Goal: Transaction & Acquisition: Download file/media

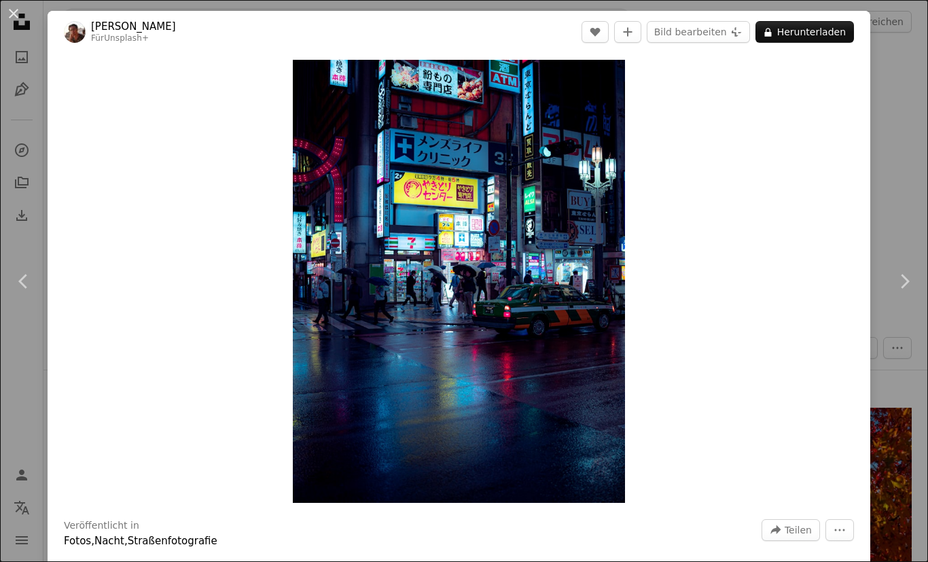
scroll to position [10646, 0]
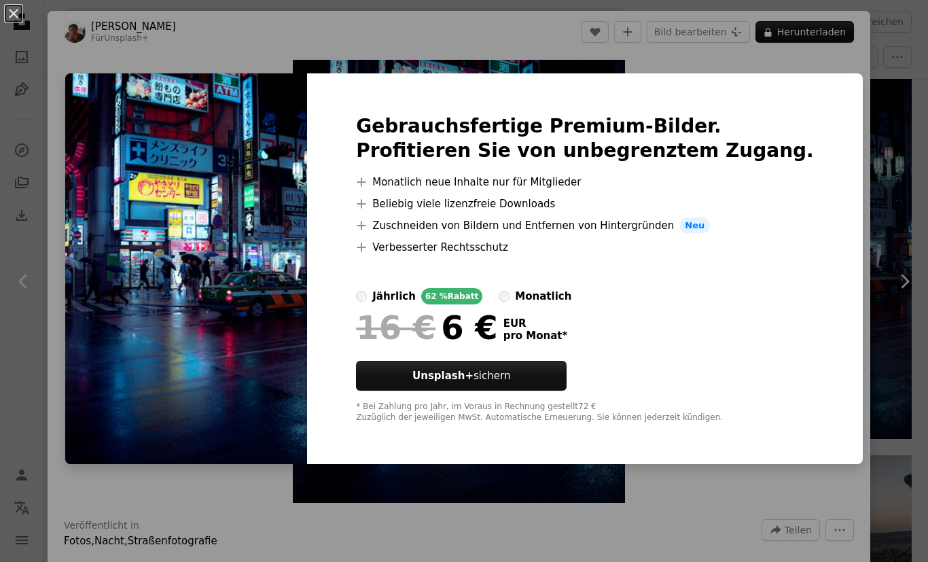
click at [547, 304] on label "monatlich" at bounding box center [534, 296] width 73 height 16
click at [786, 99] on div "An X shape Gebrauchsfertige Premium-Bilder. Profitieren Sie von unbegrenztem Zu…" at bounding box center [464, 281] width 928 height 562
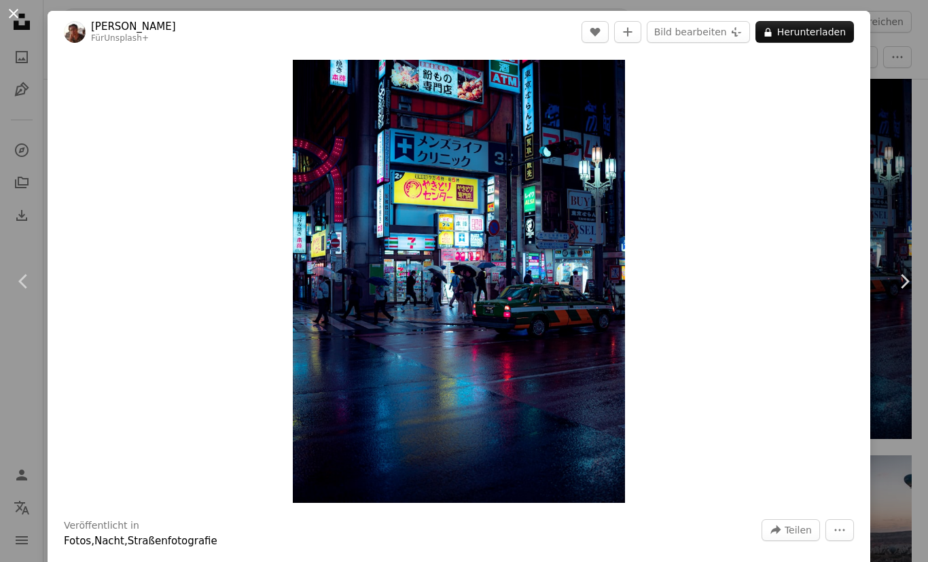
click at [22, 7] on button "An X shape" at bounding box center [13, 13] width 16 height 16
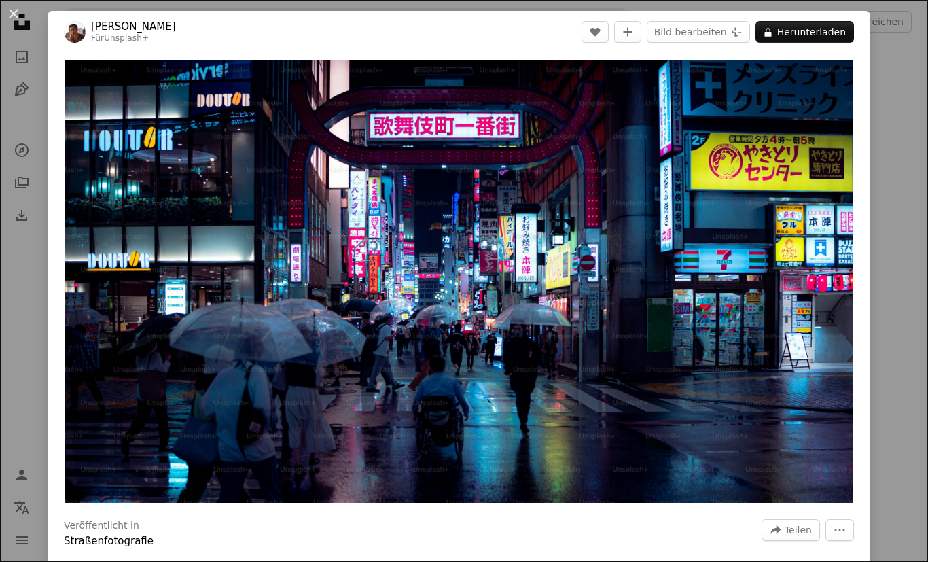
scroll to position [43, 0]
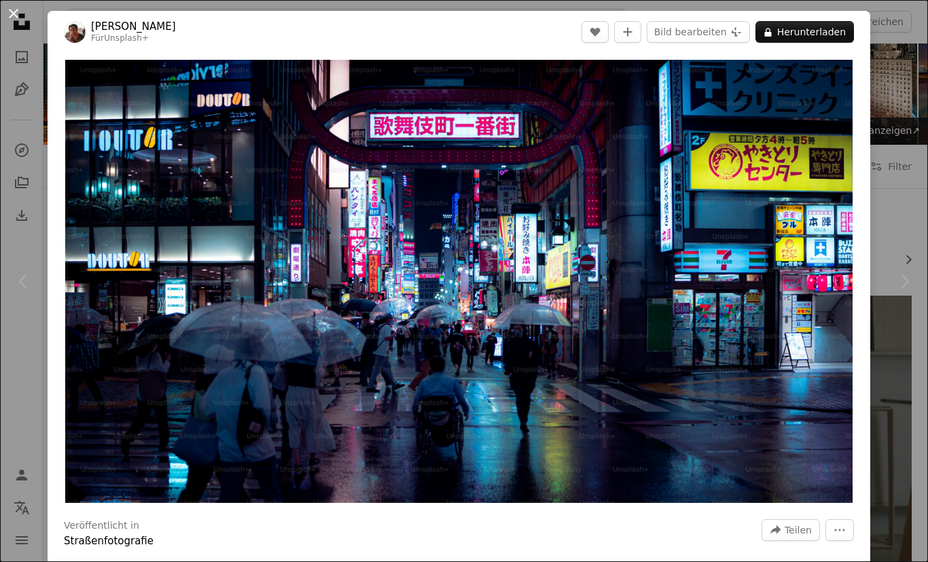
click at [22, 12] on button "An X shape" at bounding box center [13, 13] width 16 height 16
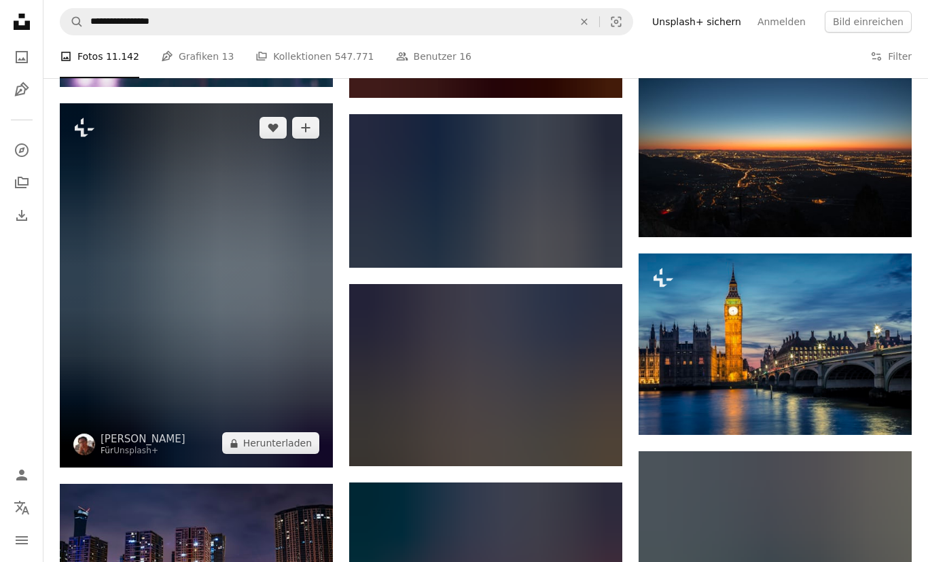
scroll to position [1054, 0]
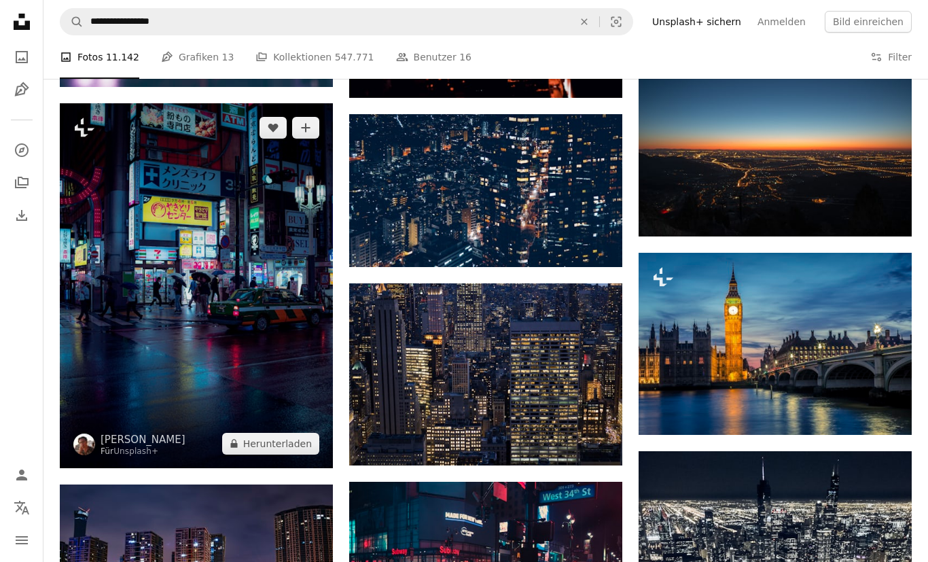
click at [283, 241] on img at bounding box center [196, 285] width 273 height 364
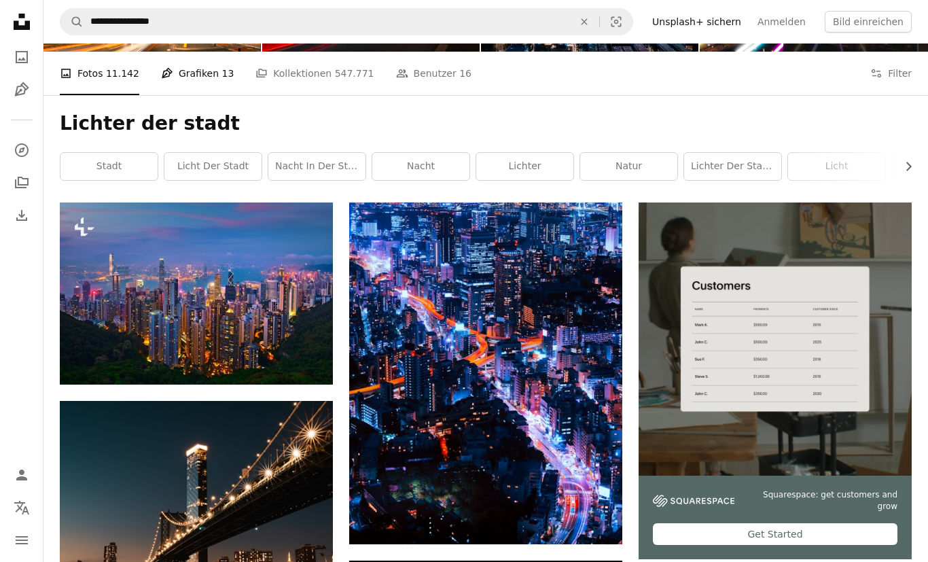
scroll to position [0, 0]
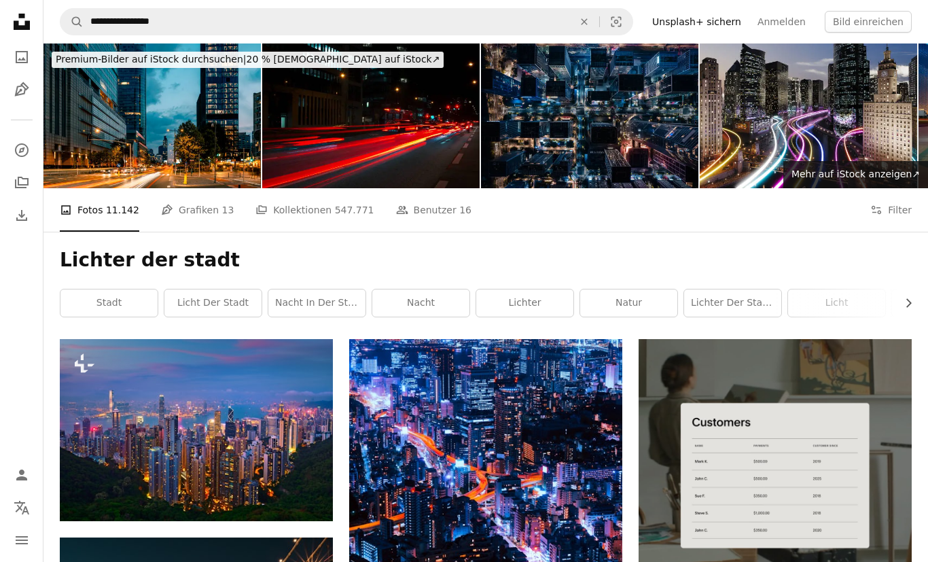
click at [24, 168] on div "A compass A stack of folders Download" at bounding box center [21, 182] width 27 height 92
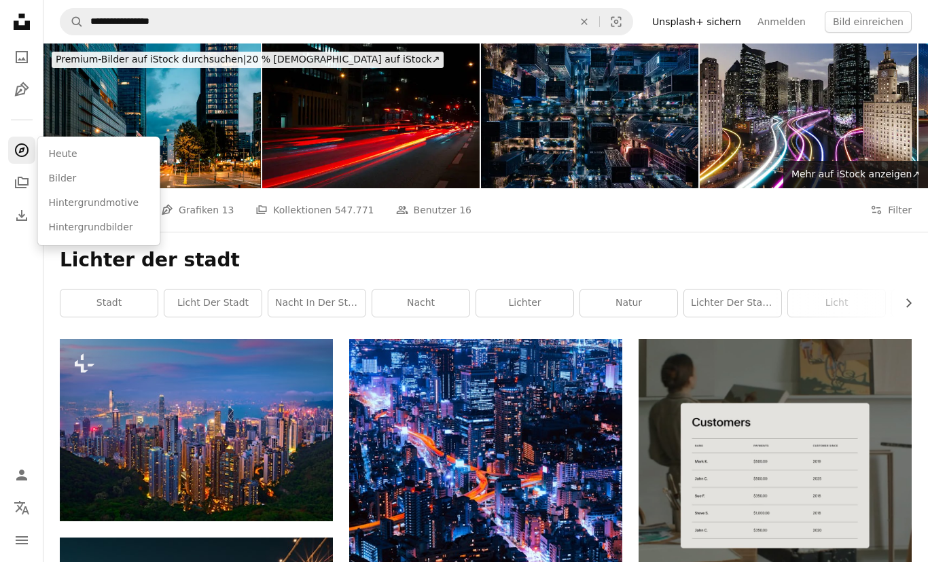
click at [22, 143] on icon "A compass" at bounding box center [22, 150] width 16 height 16
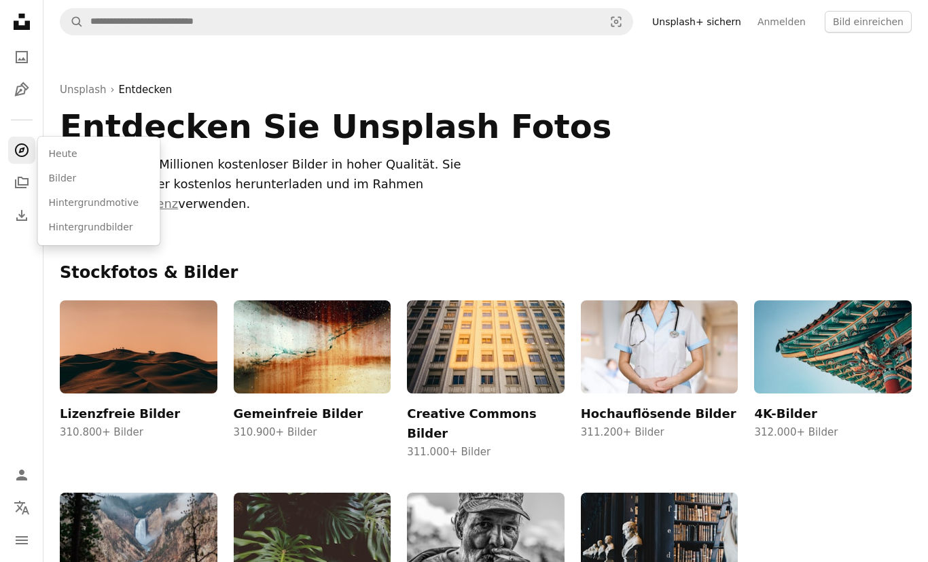
click at [21, 33] on icon "Unsplash logo Unsplash-Startseite" at bounding box center [21, 21] width 27 height 27
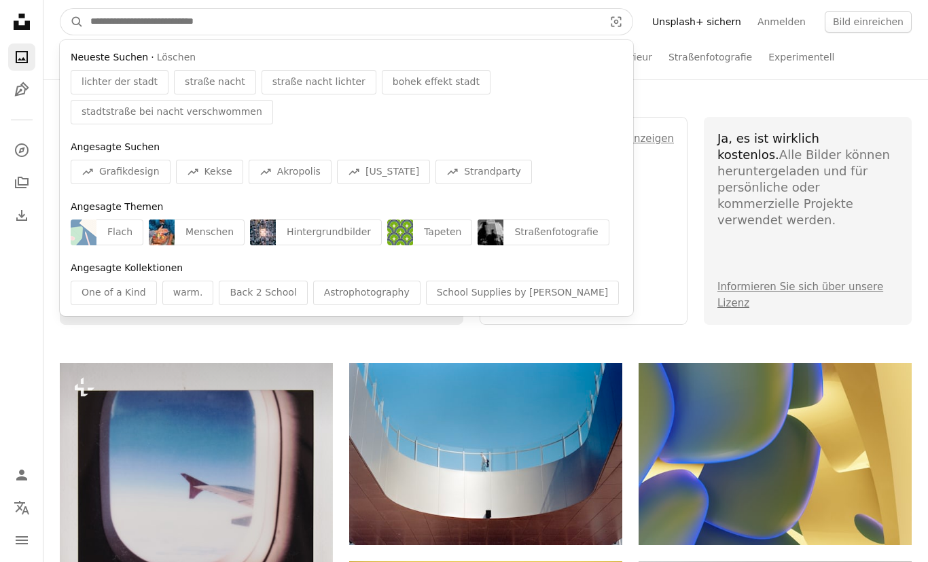
click at [262, 21] on input "Finden Sie Bildmaterial auf der ganzen Webseite" at bounding box center [342, 22] width 516 height 26
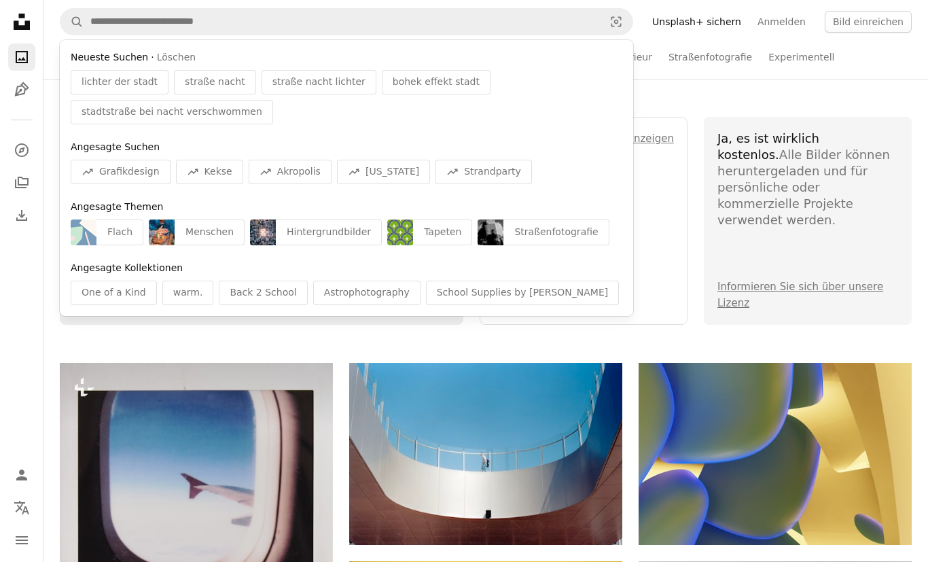
click at [20, 271] on nav "Unsplash logo Unsplash-Startseite A photo Pen Tool A compass A stack of folders…" at bounding box center [21, 281] width 43 height 562
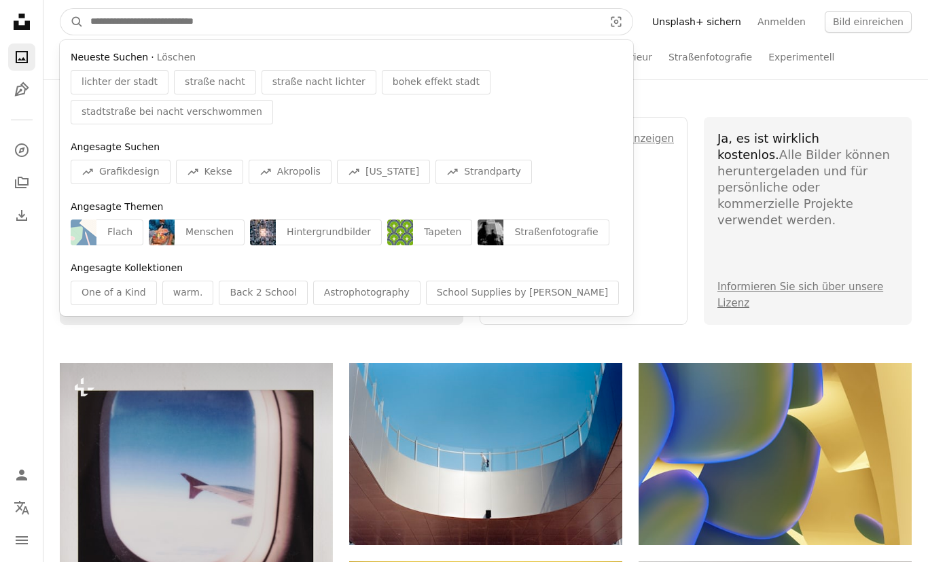
click at [163, 21] on input "Finden Sie Bildmaterial auf der ganzen Webseite" at bounding box center [342, 22] width 516 height 26
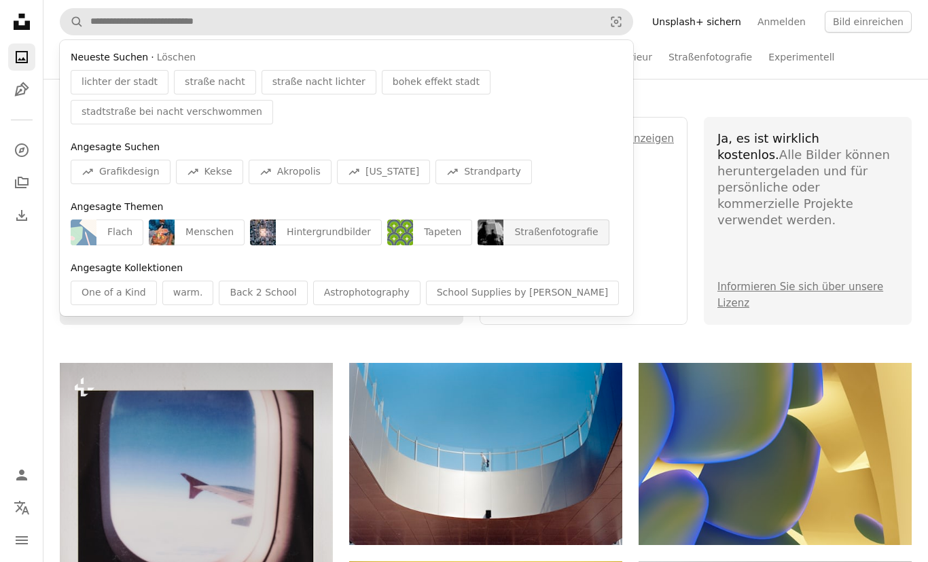
click at [510, 232] on div "Straßenfotografie" at bounding box center [555, 232] width 105 height 26
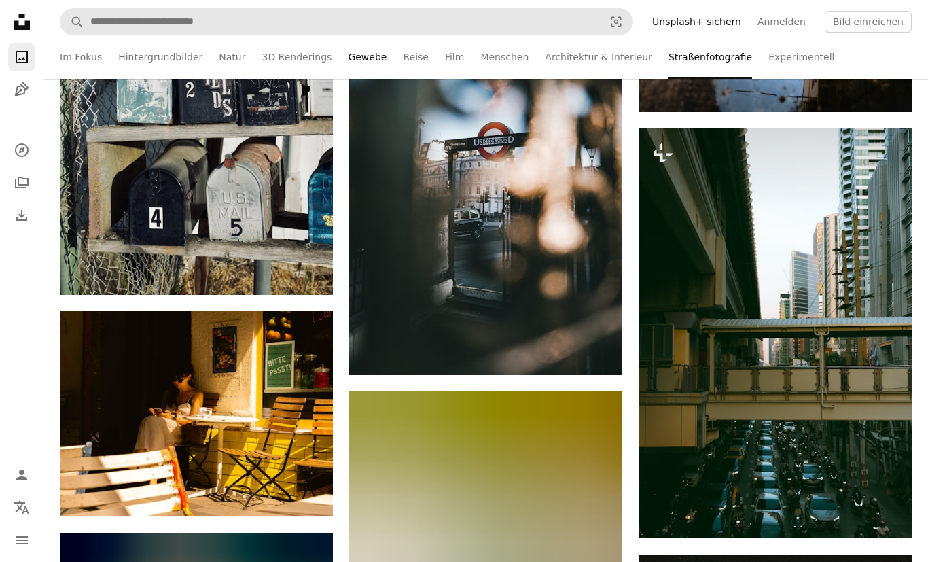
scroll to position [10729, 0]
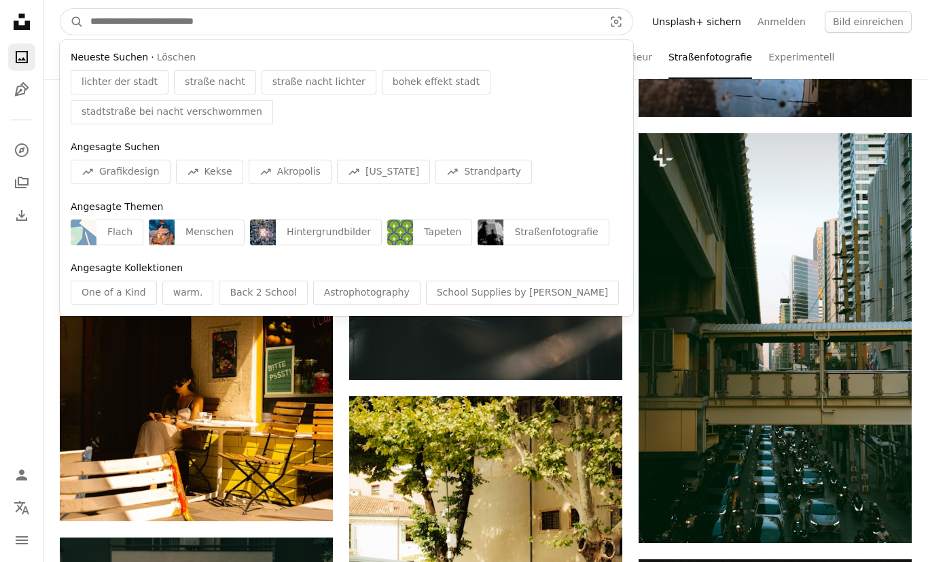
click at [343, 21] on input "Finden Sie Bildmaterial auf der ganzen Webseite" at bounding box center [342, 22] width 516 height 26
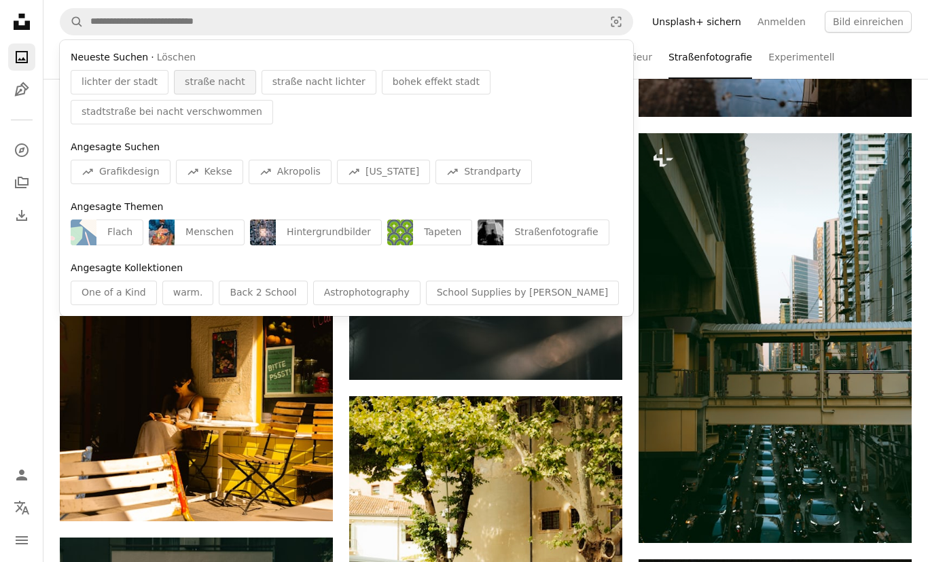
click at [220, 81] on span "straße nacht" at bounding box center [215, 82] width 60 height 14
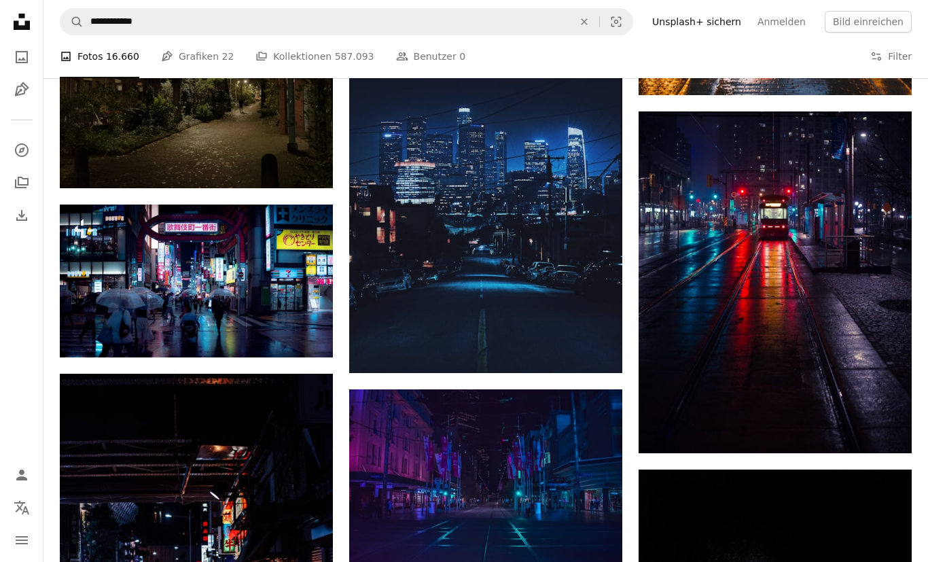
scroll to position [1338, 0]
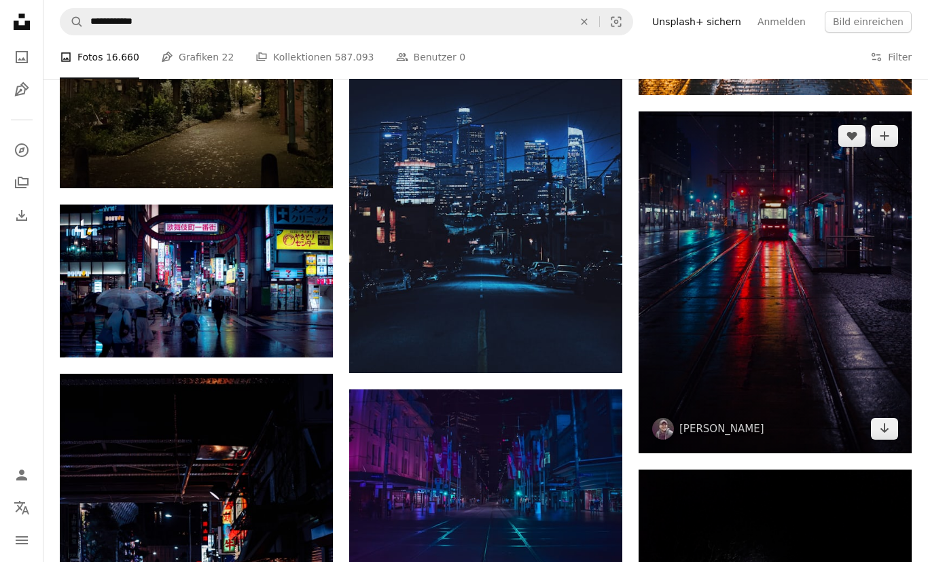
click at [774, 271] on img at bounding box center [774, 282] width 273 height 342
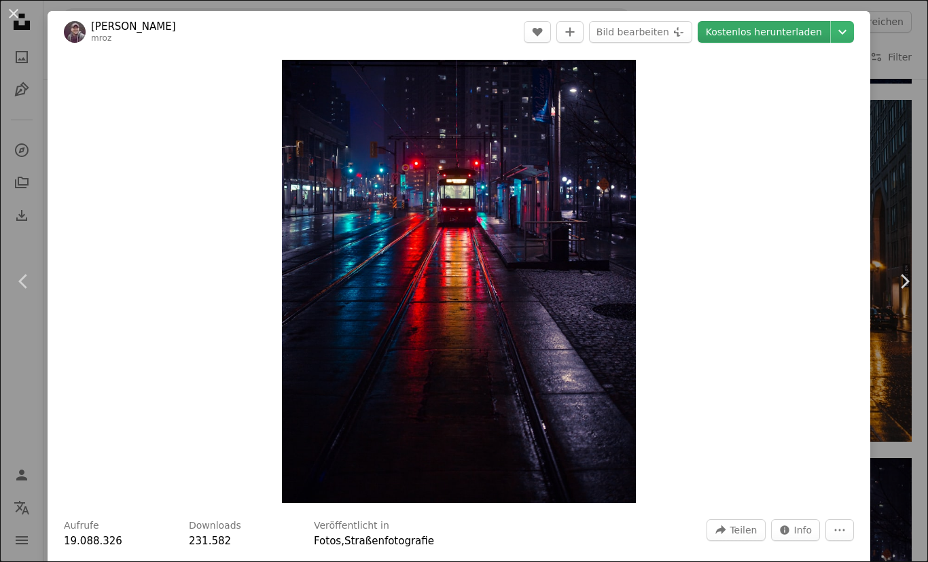
click at [737, 36] on link "Kostenlos herunterladen" at bounding box center [763, 32] width 132 height 22
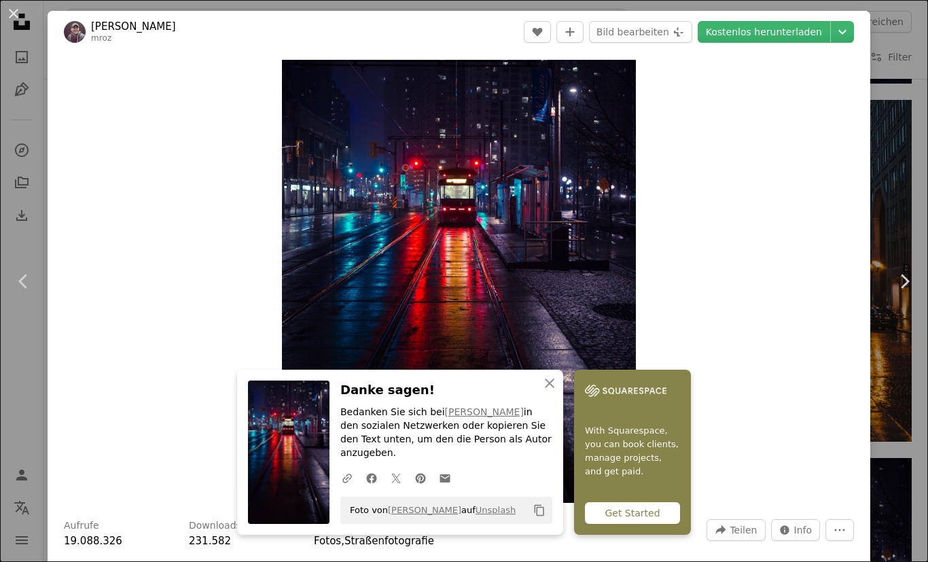
click at [914, 62] on div "An X shape Chevron left Chevron right [PERSON_NAME] mroz A heart A plus sign Bi…" at bounding box center [464, 281] width 928 height 562
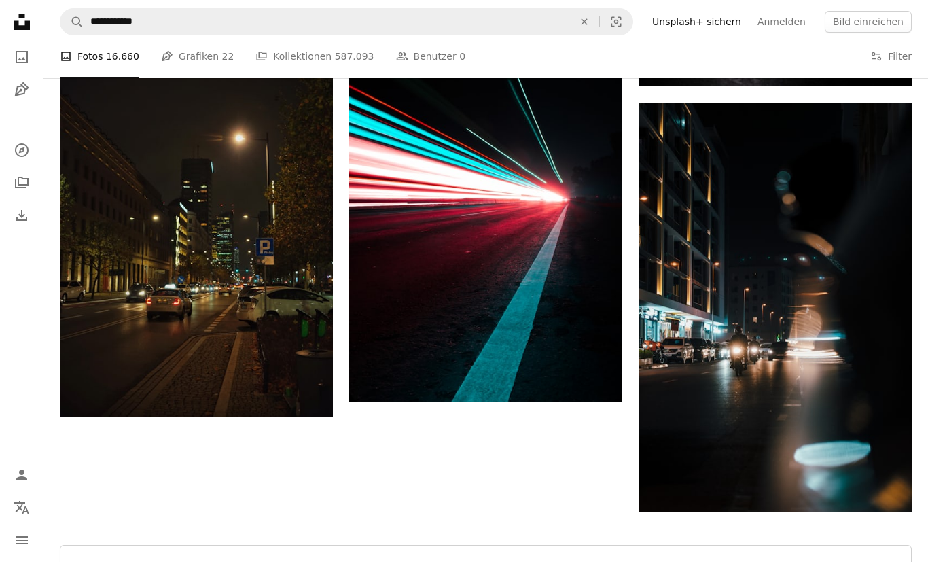
scroll to position [2130, 0]
click at [585, 561] on button "Mehr laden" at bounding box center [486, 566] width 852 height 43
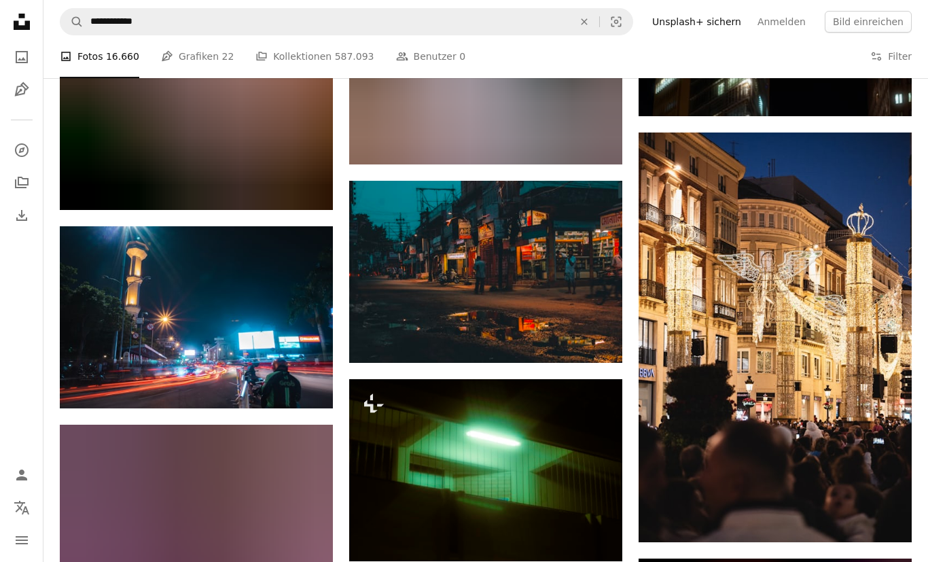
scroll to position [30273, 0]
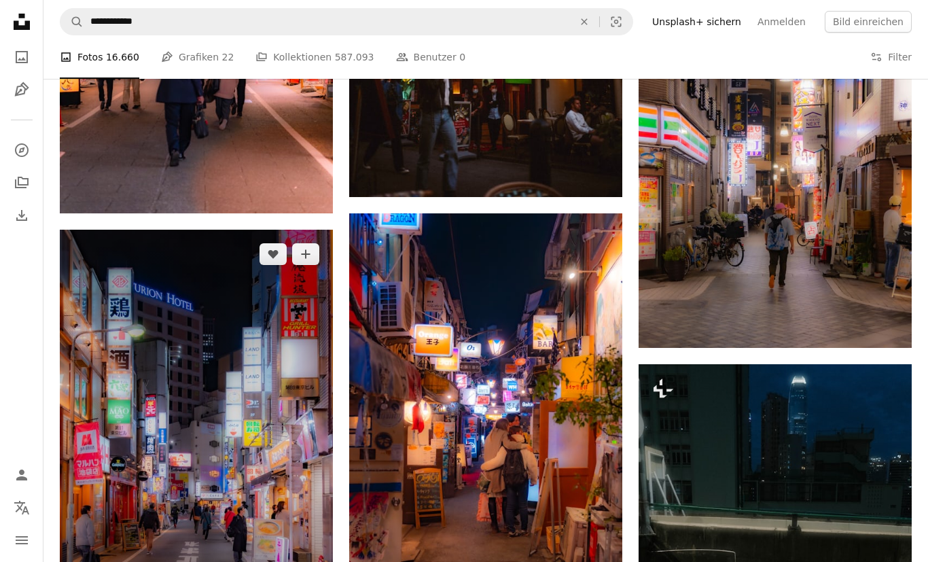
click at [208, 357] on img at bounding box center [196, 434] width 273 height 409
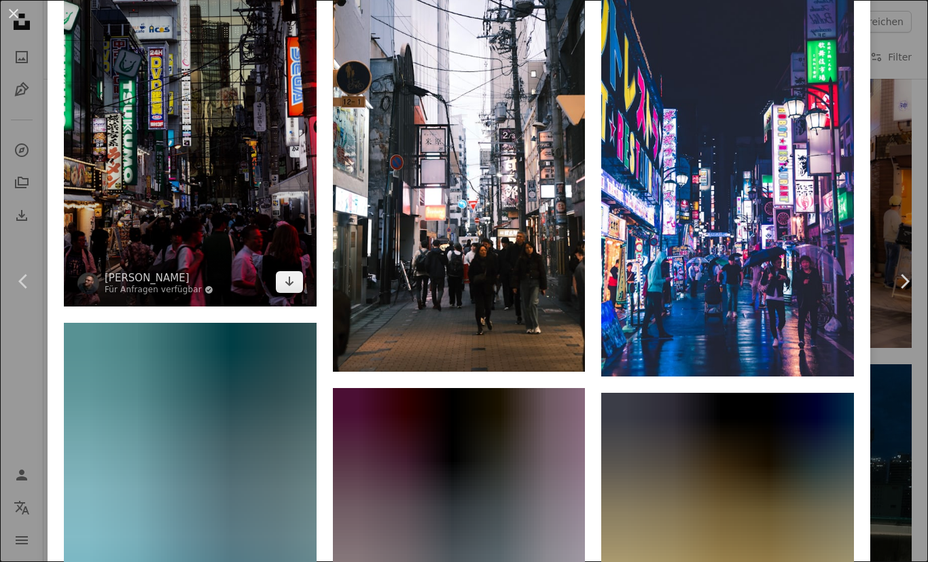
scroll to position [11790, 0]
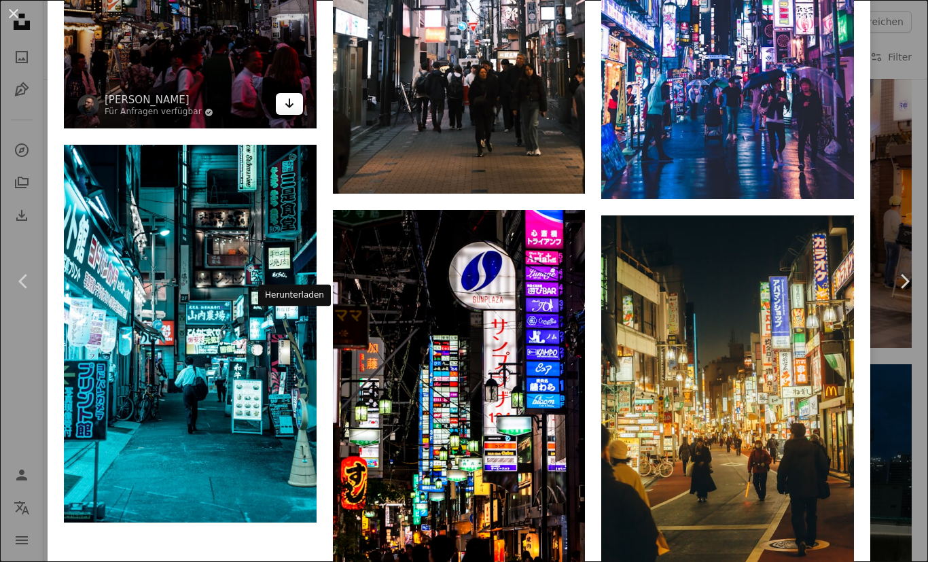
click at [295, 111] on icon "Arrow pointing down" at bounding box center [289, 103] width 11 height 16
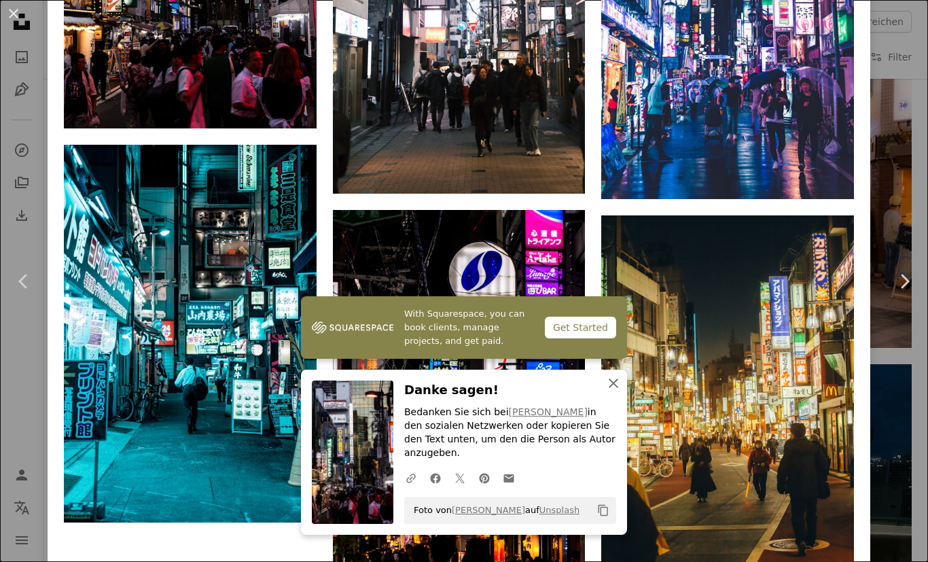
click at [613, 388] on icon "button" at bounding box center [613, 383] width 10 height 10
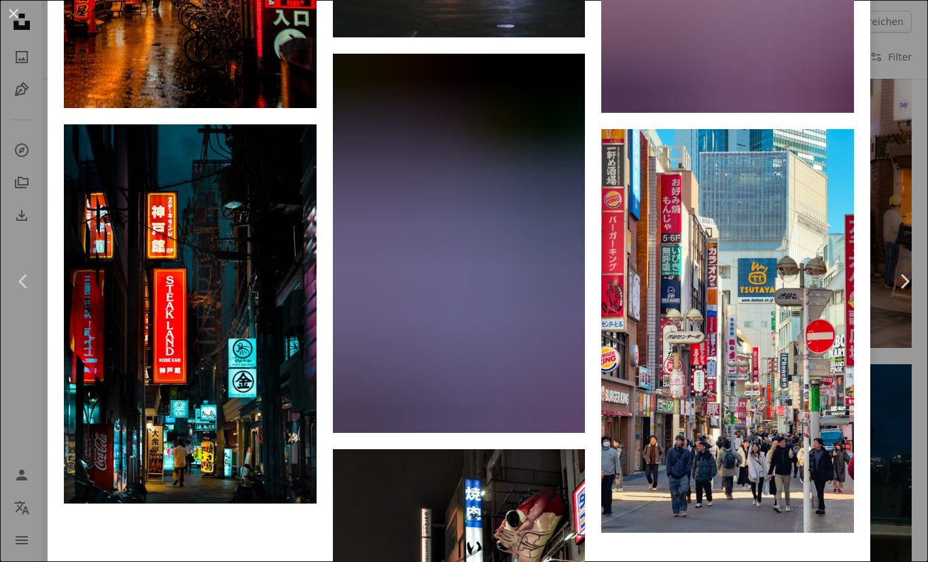
scroll to position [14187, 0]
